Goal: Information Seeking & Learning: Learn about a topic

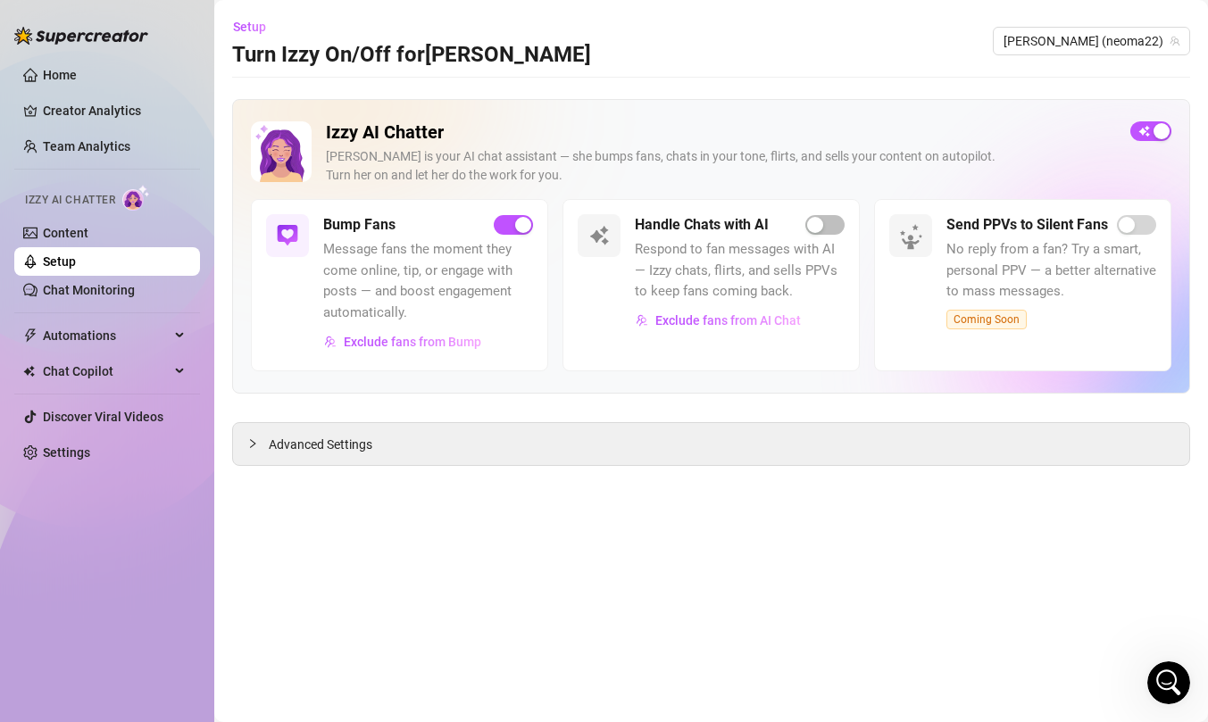
click at [833, 214] on div "Handle Chats with AI" at bounding box center [740, 224] width 210 height 21
click at [821, 222] on div "button" at bounding box center [815, 225] width 16 height 16
click at [386, 284] on span "Message fans the moment they come online, tip, or engage with posts — and boost…" at bounding box center [428, 281] width 210 height 84
click at [1159, 129] on span "button" at bounding box center [1150, 131] width 41 height 20
click at [816, 228] on div "button" at bounding box center [815, 225] width 16 height 16
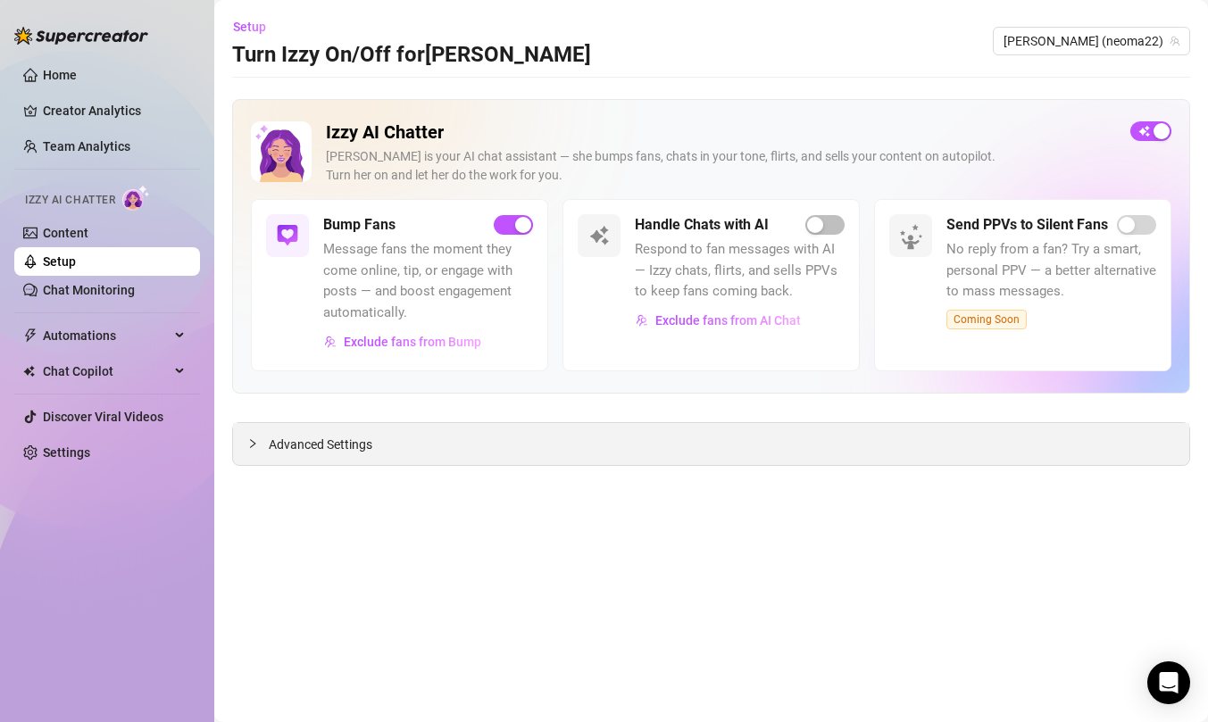
click at [645, 448] on div "Advanced Settings" at bounding box center [711, 444] width 956 height 42
click at [254, 451] on div at bounding box center [257, 444] width 21 height 20
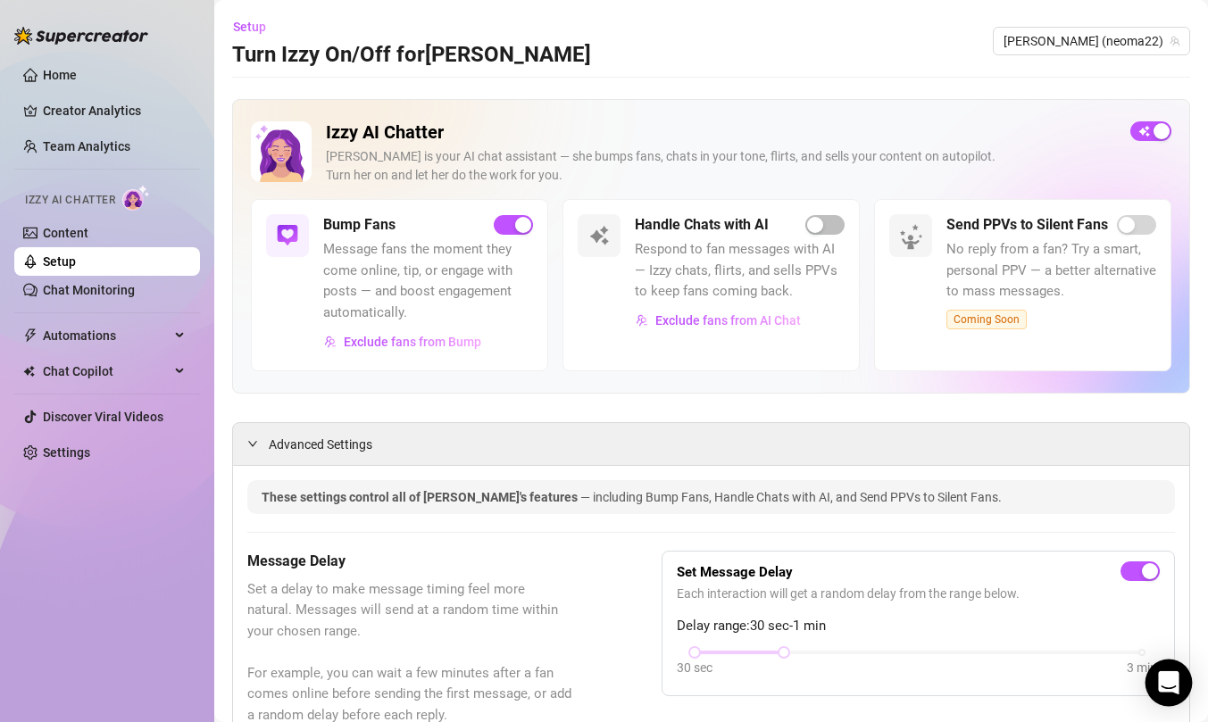
click at [1166, 686] on icon "Open Intercom Messenger" at bounding box center [1168, 682] width 23 height 23
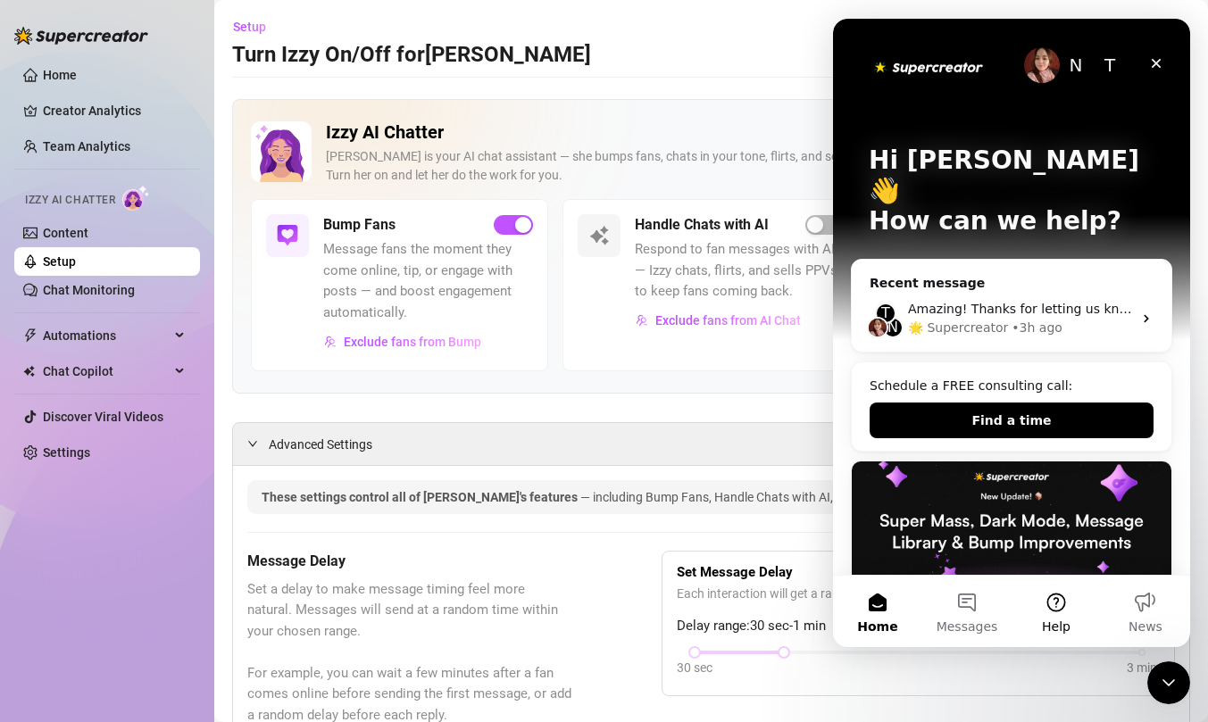
click at [1062, 607] on button "Help" at bounding box center [1055, 611] width 89 height 71
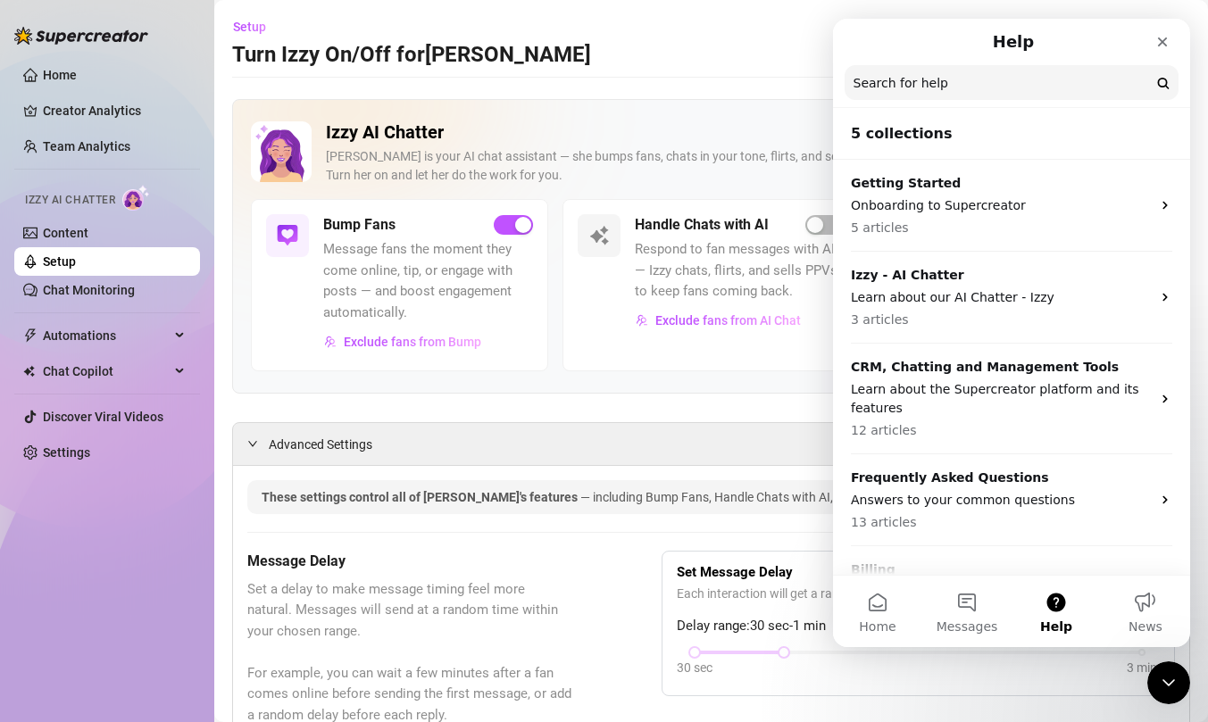
click at [1010, 87] on input "Search for help" at bounding box center [1011, 82] width 334 height 35
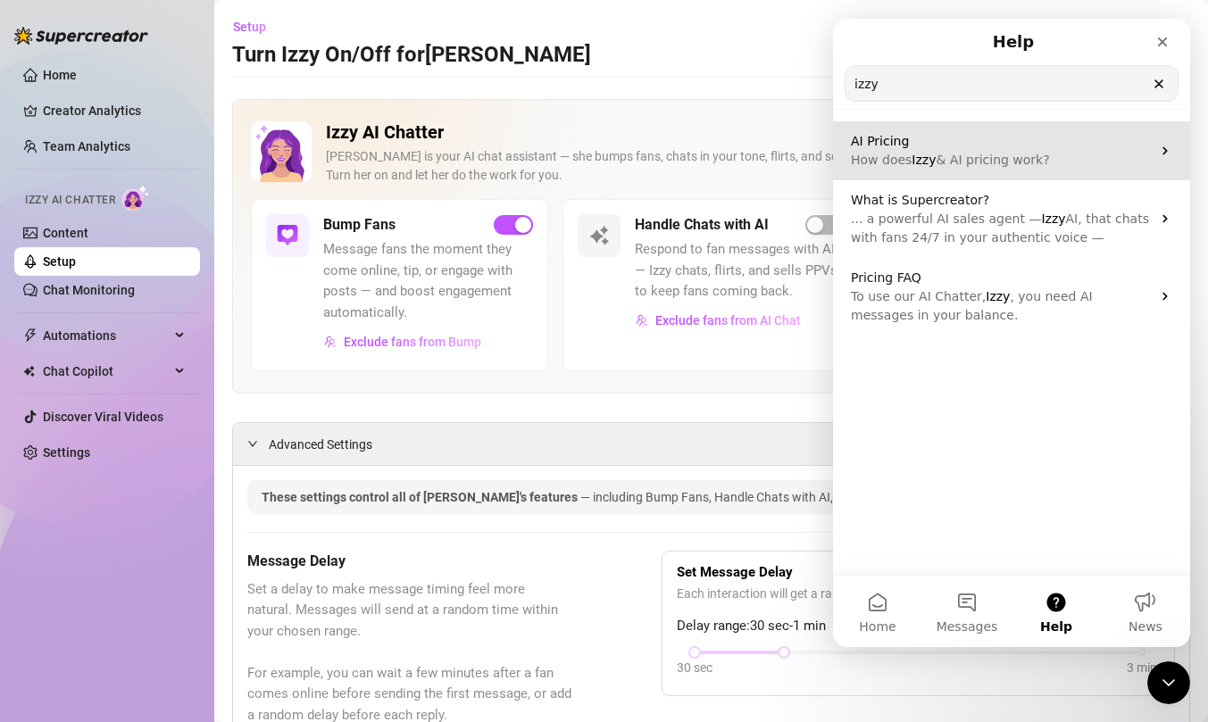
type input "izzy"
click at [1057, 137] on p "AI Pricing" at bounding box center [1001, 141] width 300 height 19
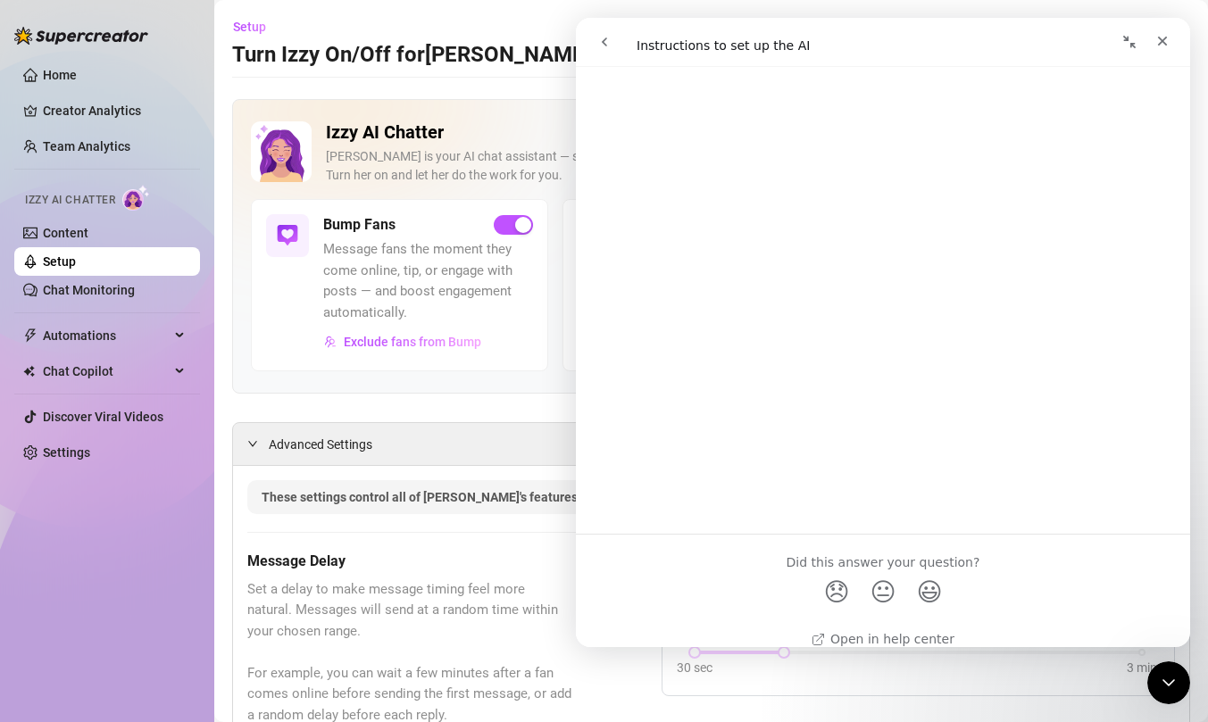
scroll to position [2703, 0]
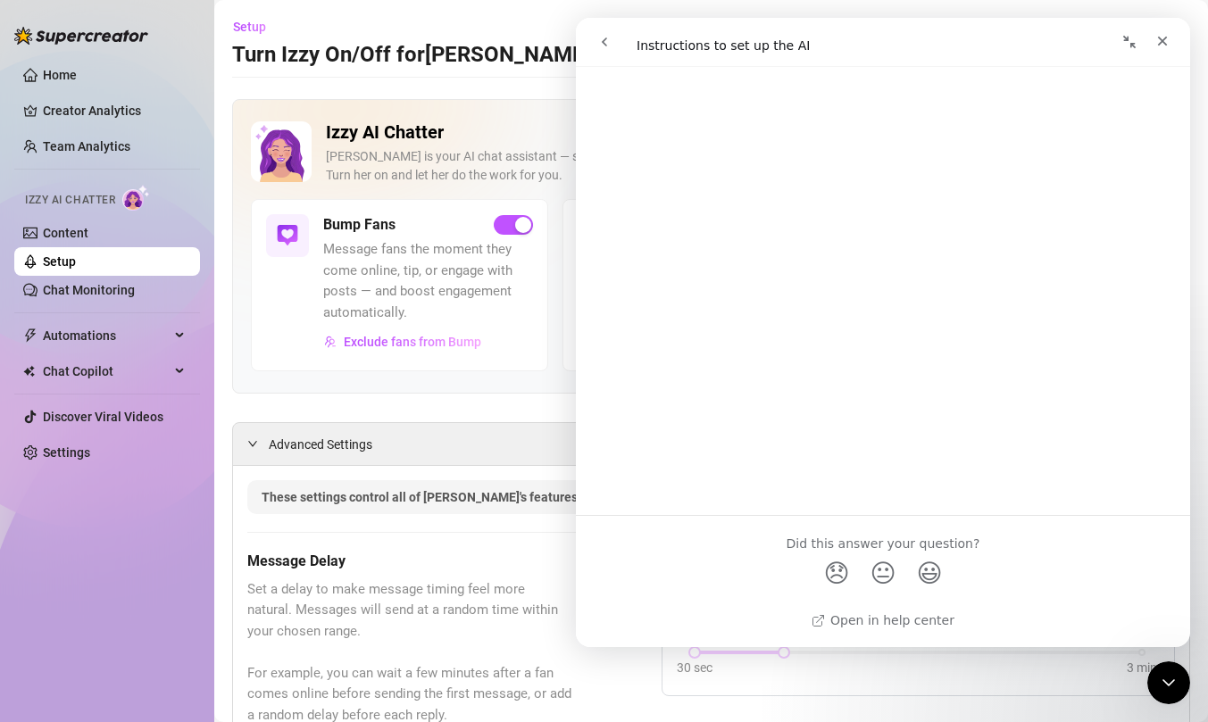
click at [603, 40] on icon "go back" at bounding box center [604, 41] width 5 height 9
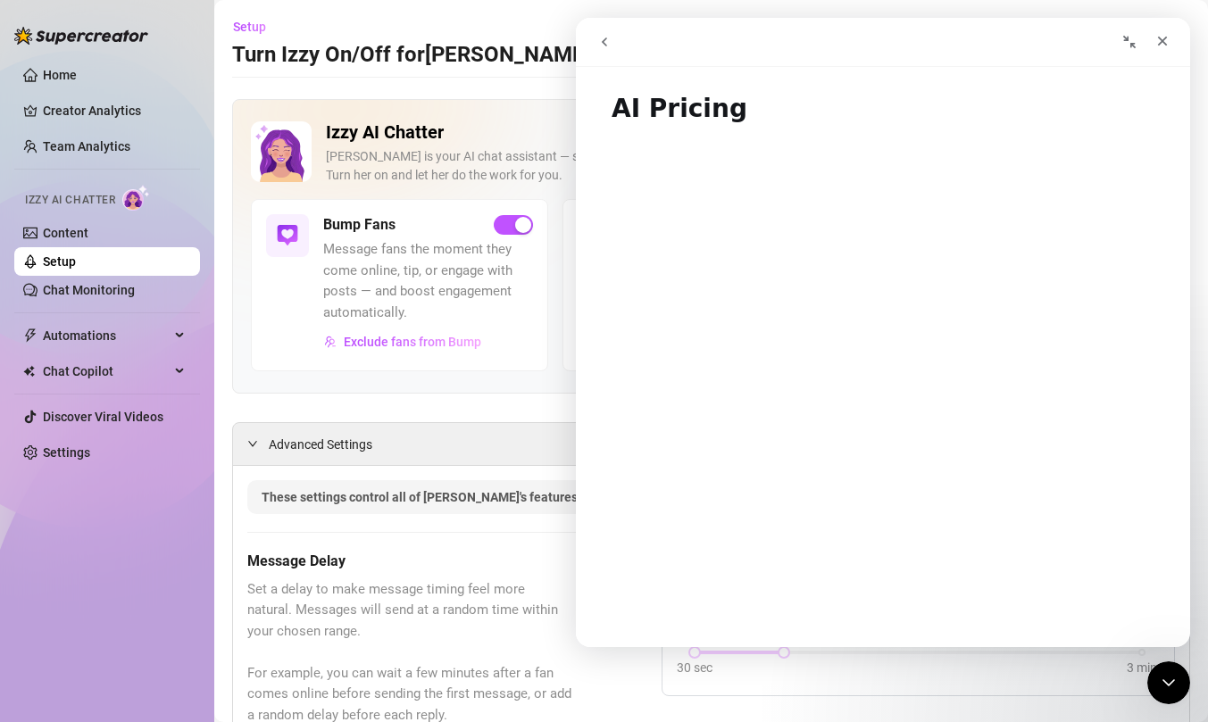
click at [608, 39] on icon "go back" at bounding box center [604, 42] width 14 height 14
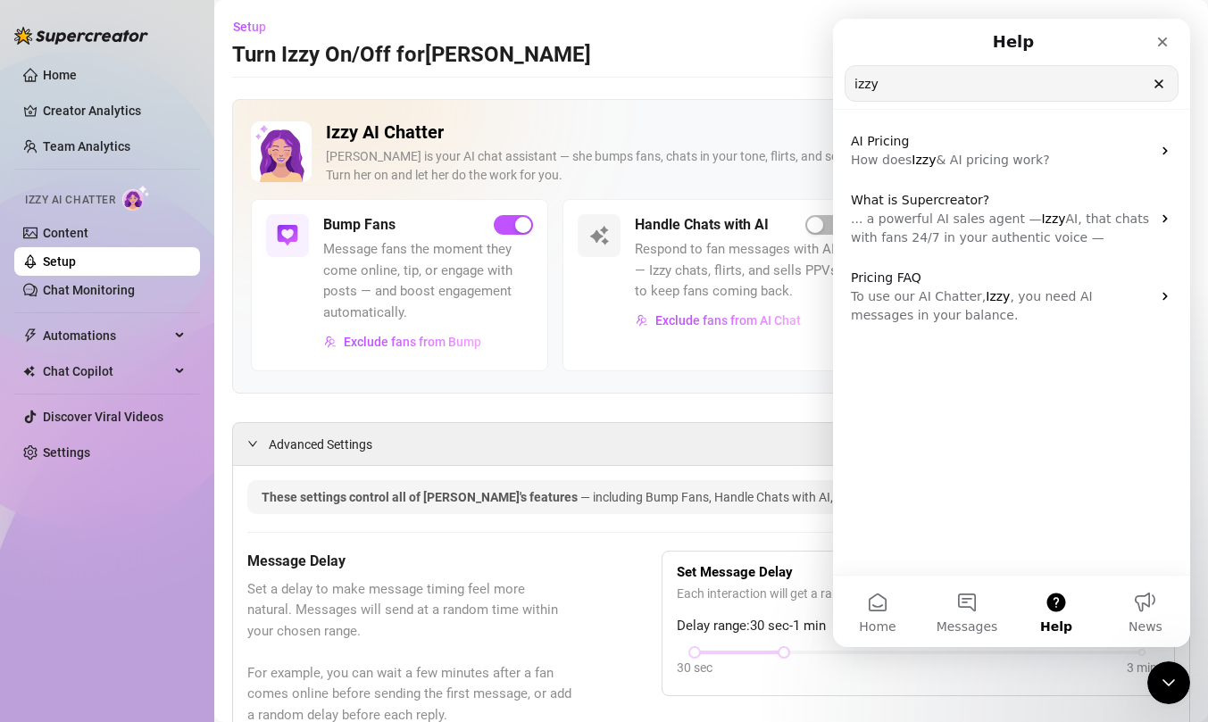
click at [1173, 88] on input "izzy" at bounding box center [1011, 83] width 332 height 35
click at [1157, 86] on icon "Clear" at bounding box center [1158, 83] width 7 height 7
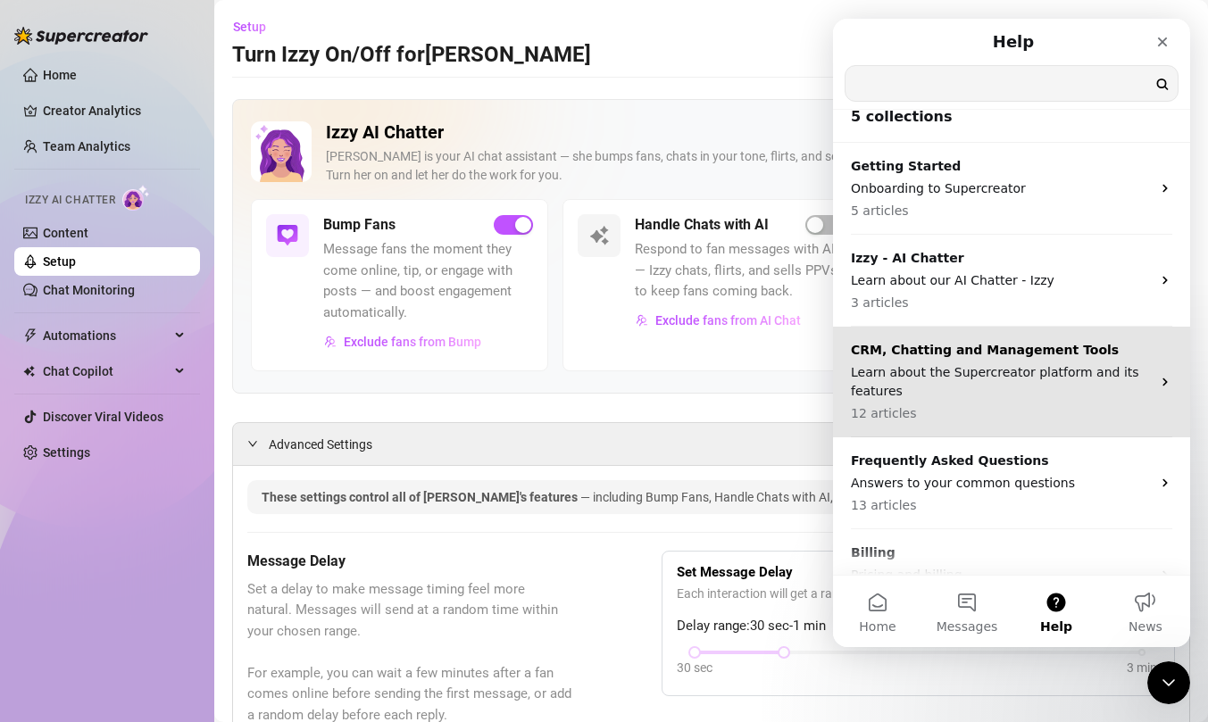
scroll to position [0, 0]
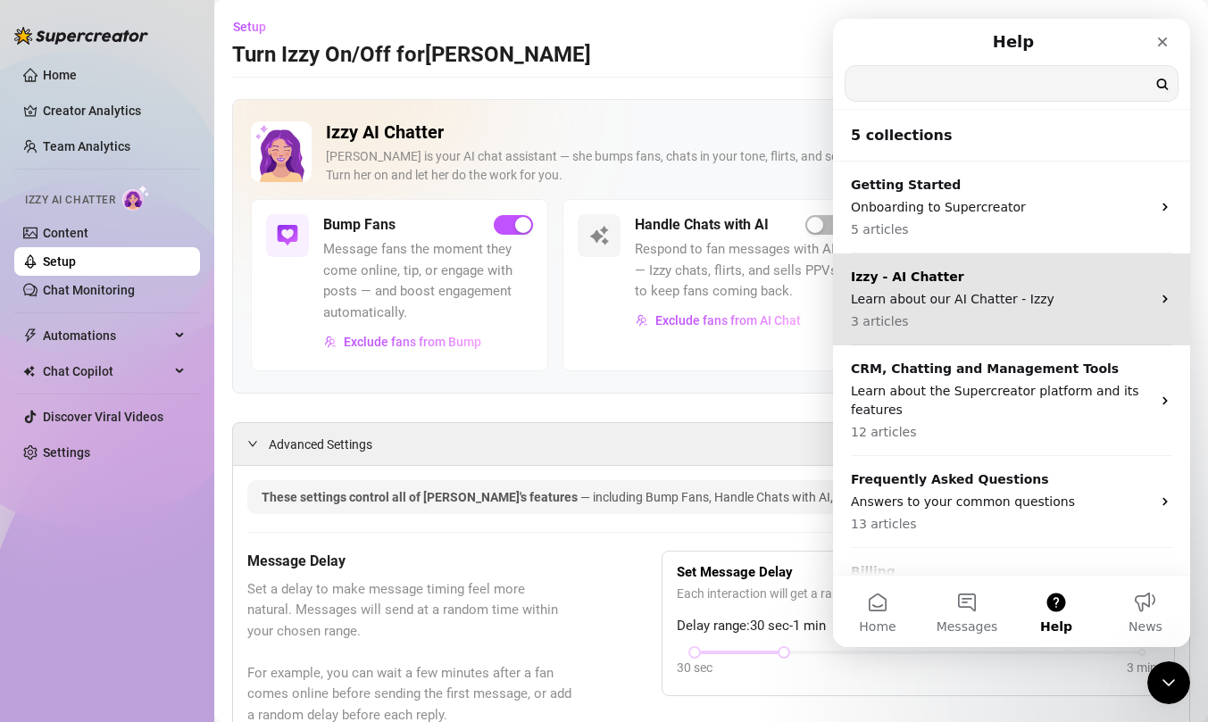
click at [1059, 292] on p "Learn about our AI Chatter - Izzy" at bounding box center [1001, 299] width 300 height 19
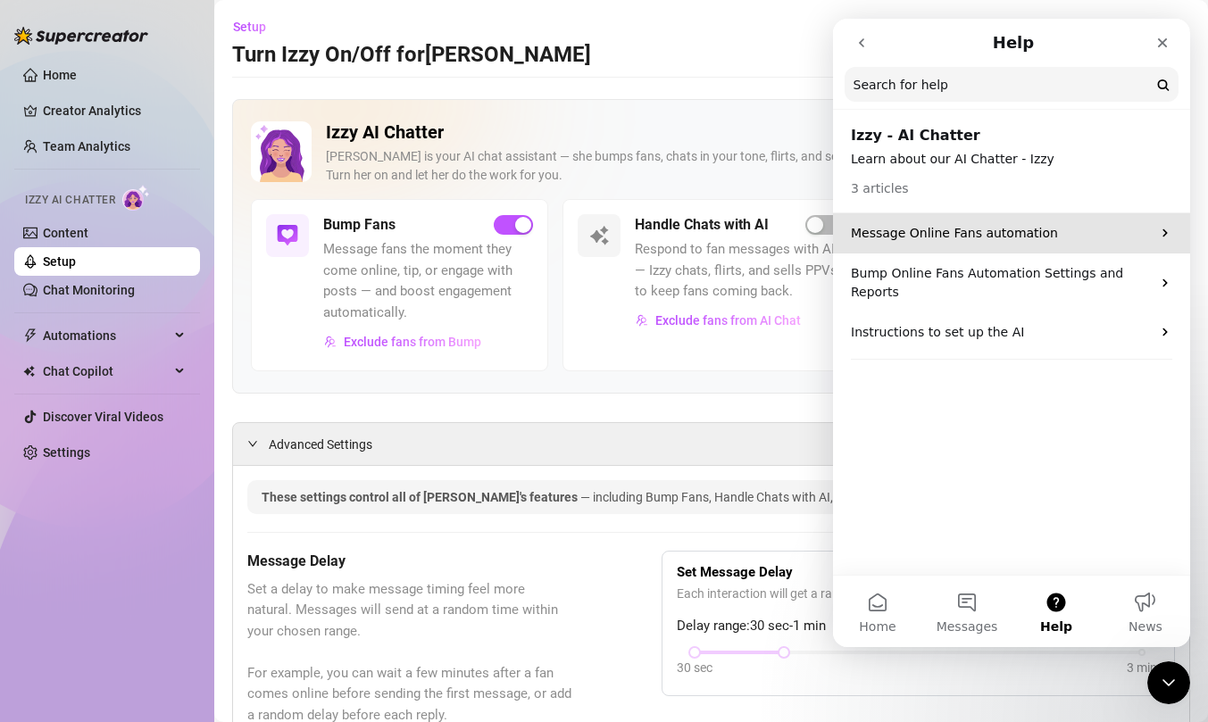
click at [1072, 224] on p "Message Online Fans automation" at bounding box center [1001, 233] width 300 height 19
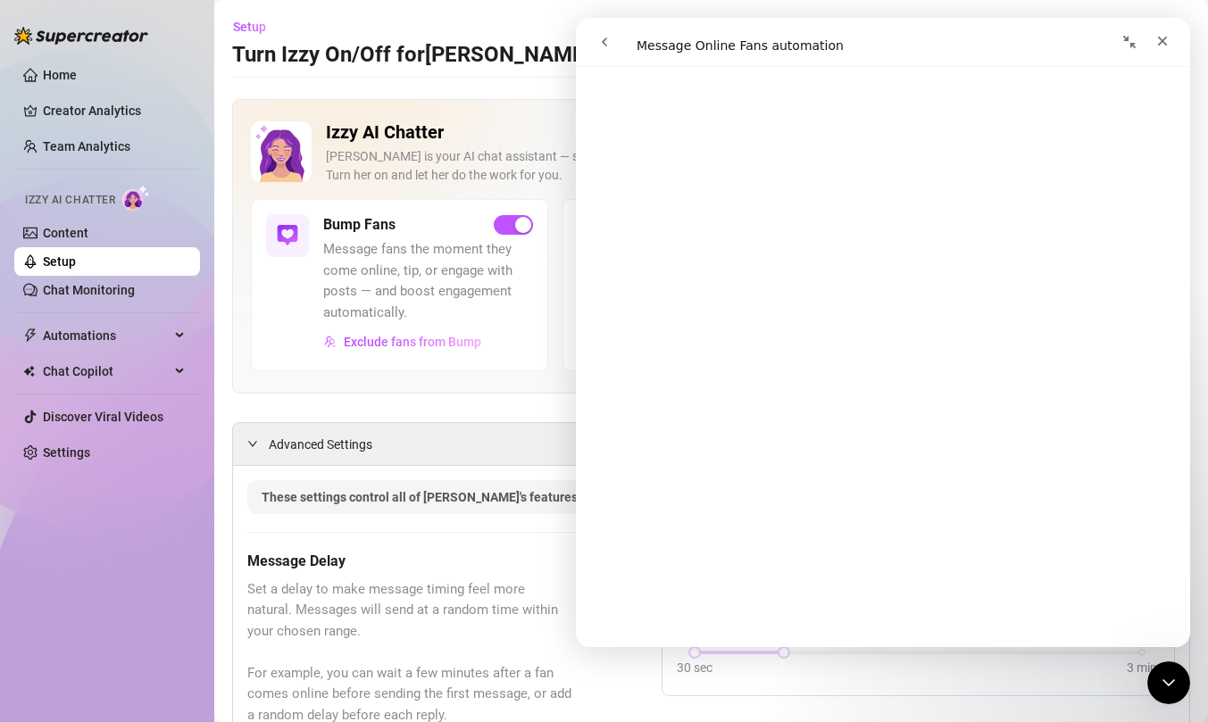
scroll to position [353, 0]
